Goal: Task Accomplishment & Management: Use online tool/utility

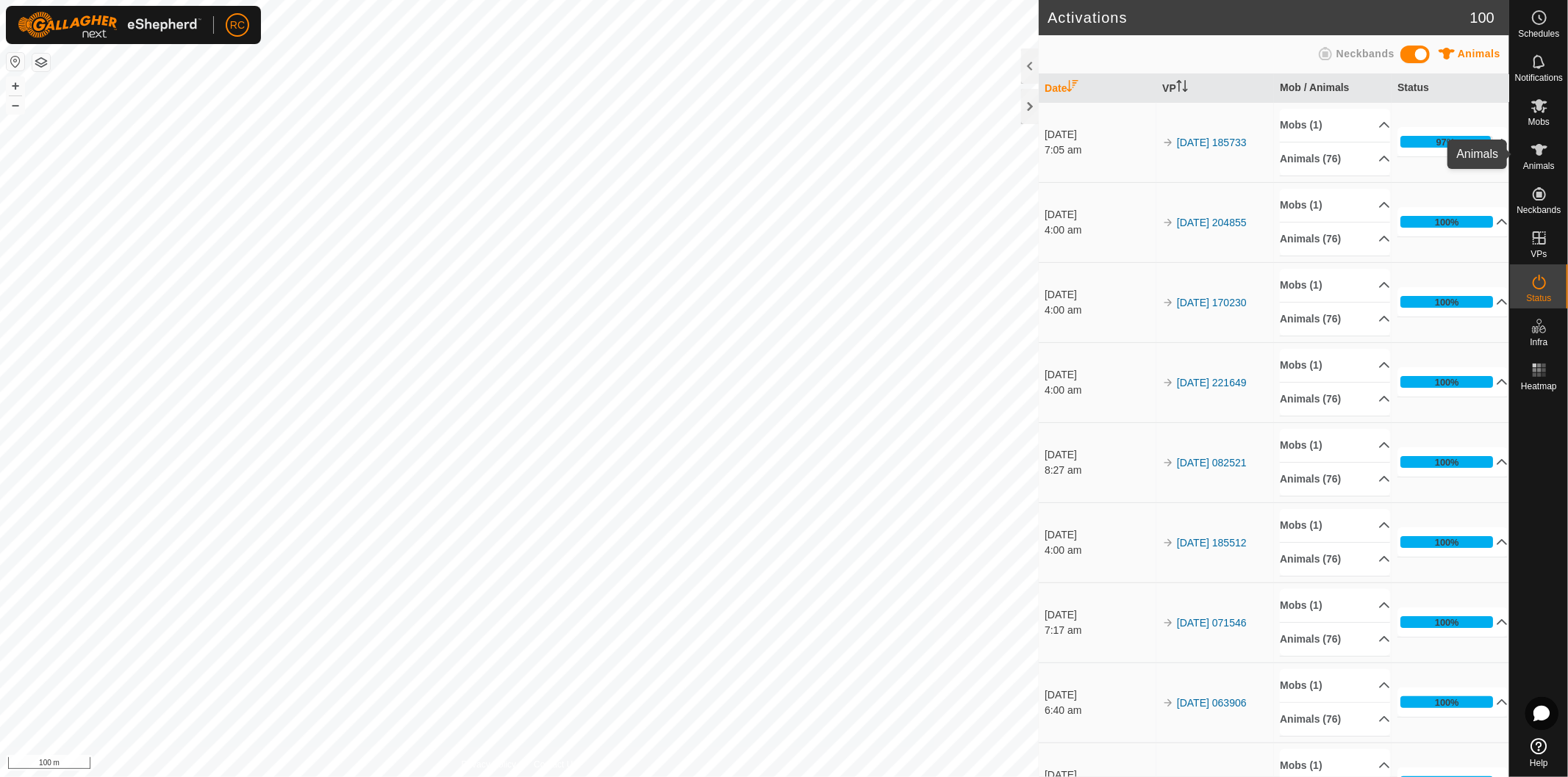
click at [1544, 147] on icon at bounding box center [1539, 149] width 17 height 11
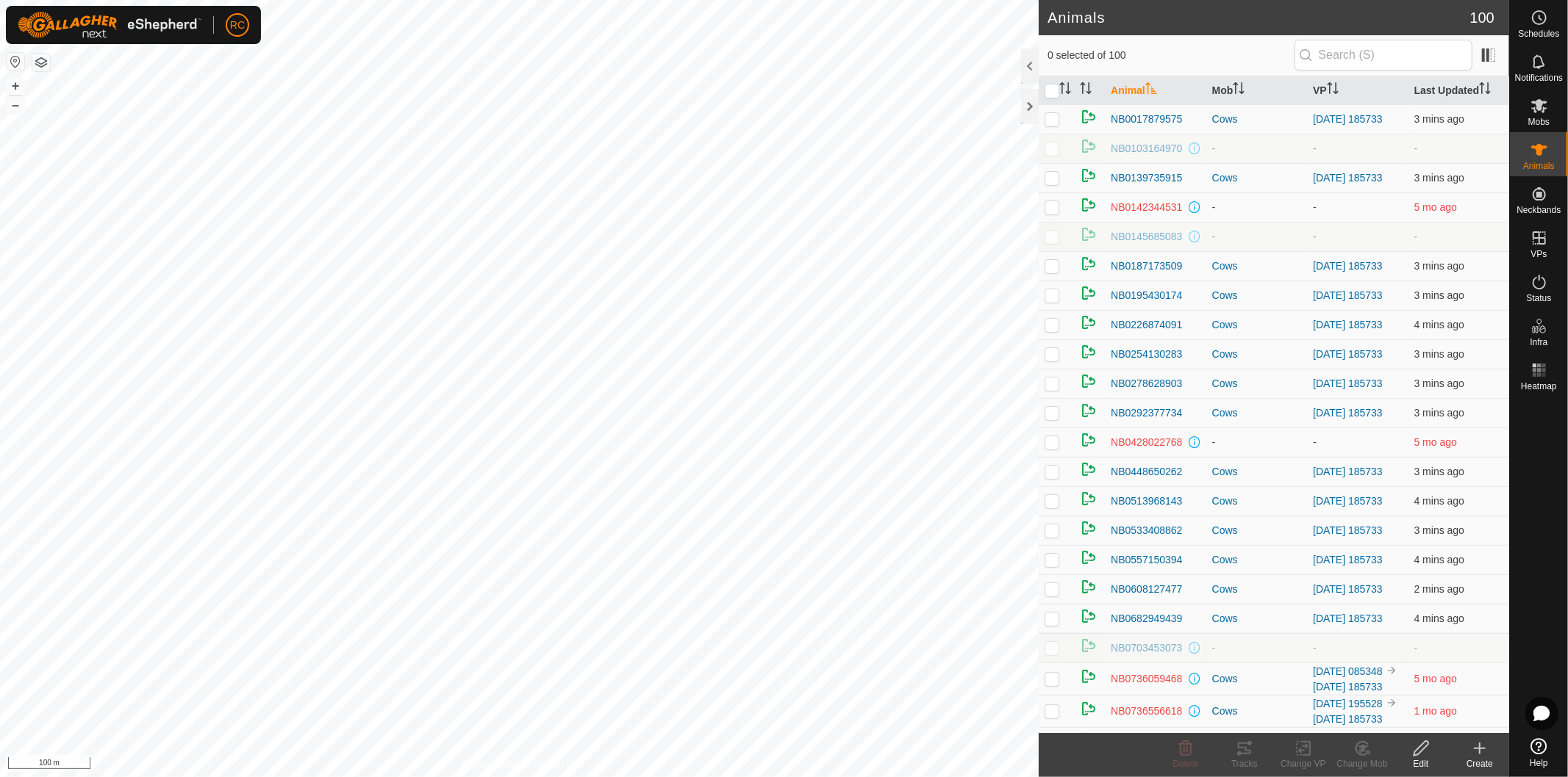
checkbox input "true"
click at [1235, 758] on div "Tracks" at bounding box center [1244, 755] width 58 height 44
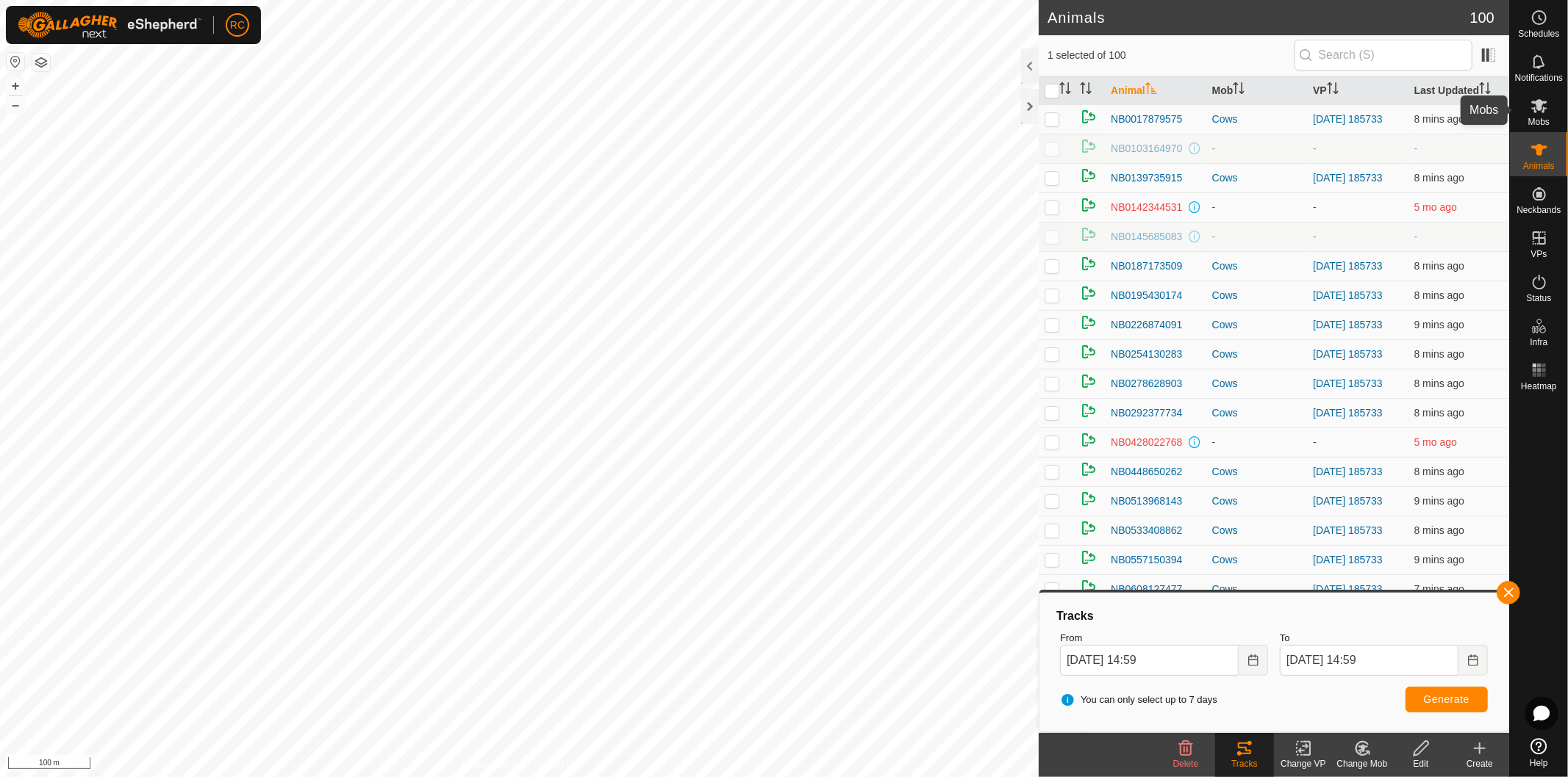
click at [1551, 115] on es-mob-svg-icon at bounding box center [1539, 106] width 26 height 24
